Goal: Information Seeking & Learning: Learn about a topic

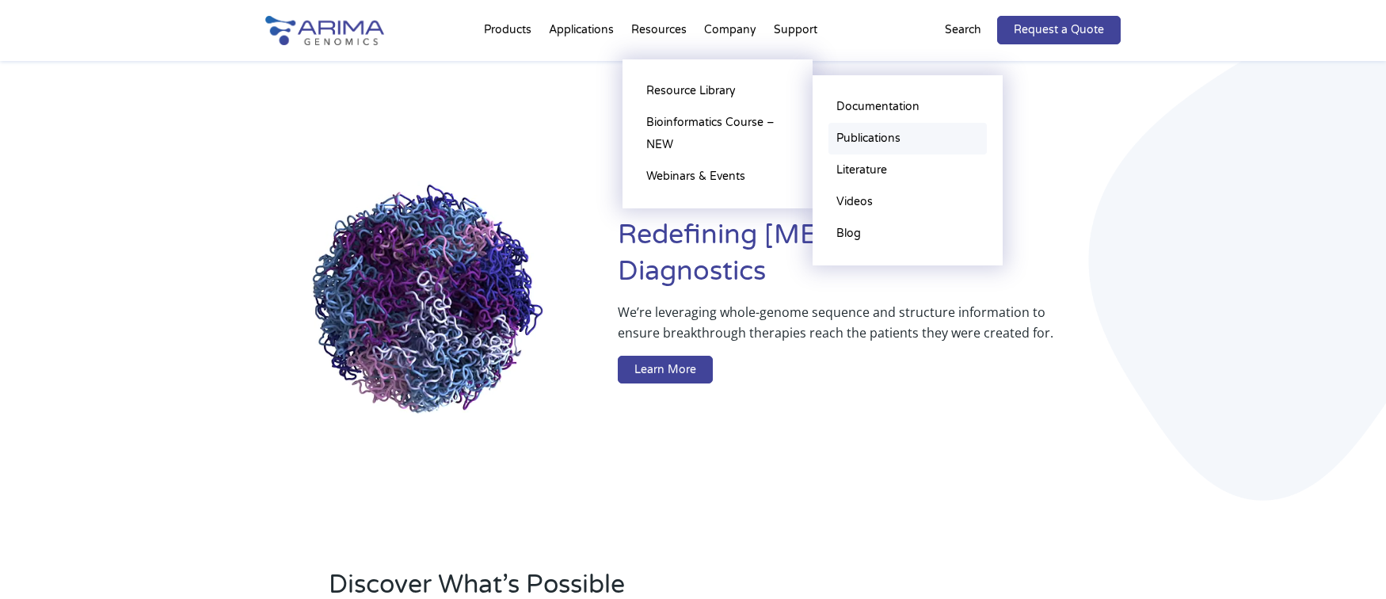
click at [878, 141] on link "Publications" at bounding box center [907, 139] width 158 height 32
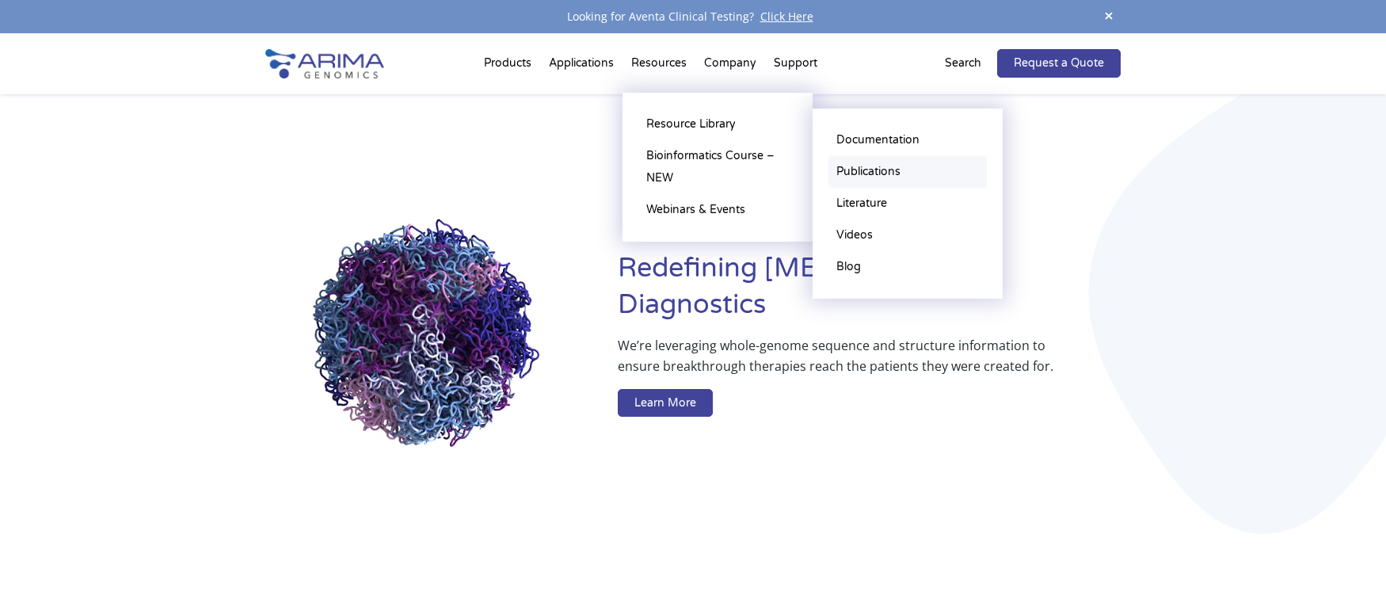
click at [873, 173] on link "Publications" at bounding box center [907, 172] width 158 height 32
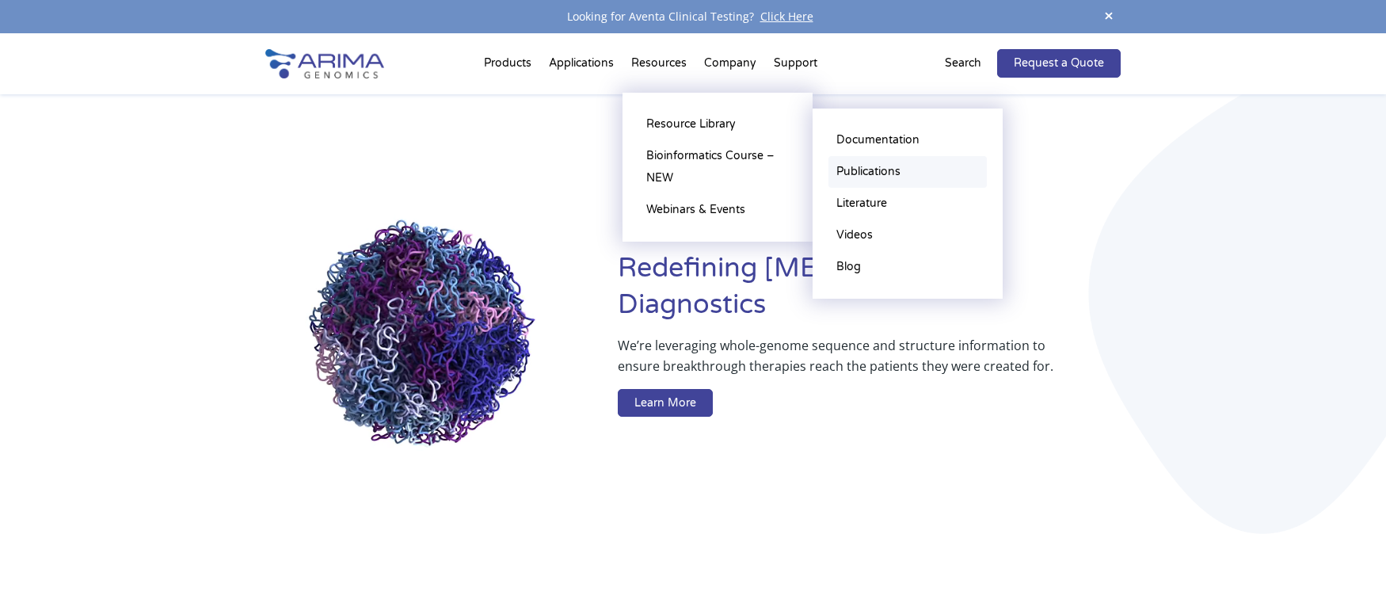
click at [858, 175] on link "Publications" at bounding box center [907, 172] width 158 height 32
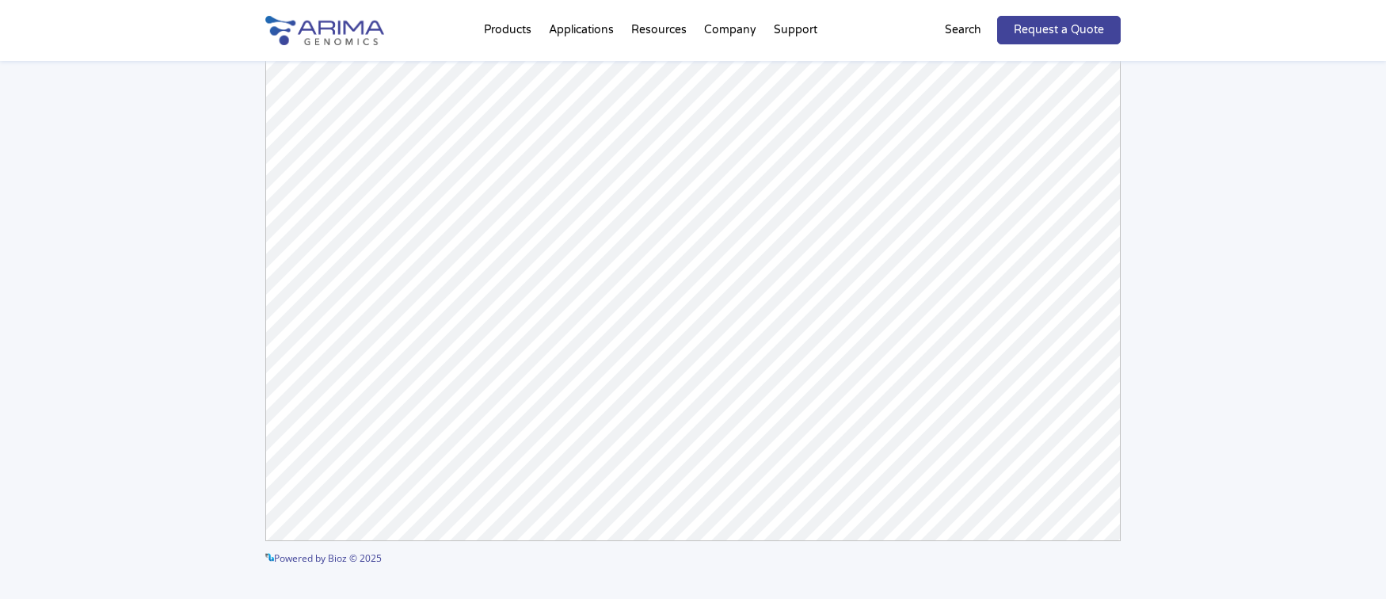
scroll to position [229, 0]
